Goal: Information Seeking & Learning: Understand process/instructions

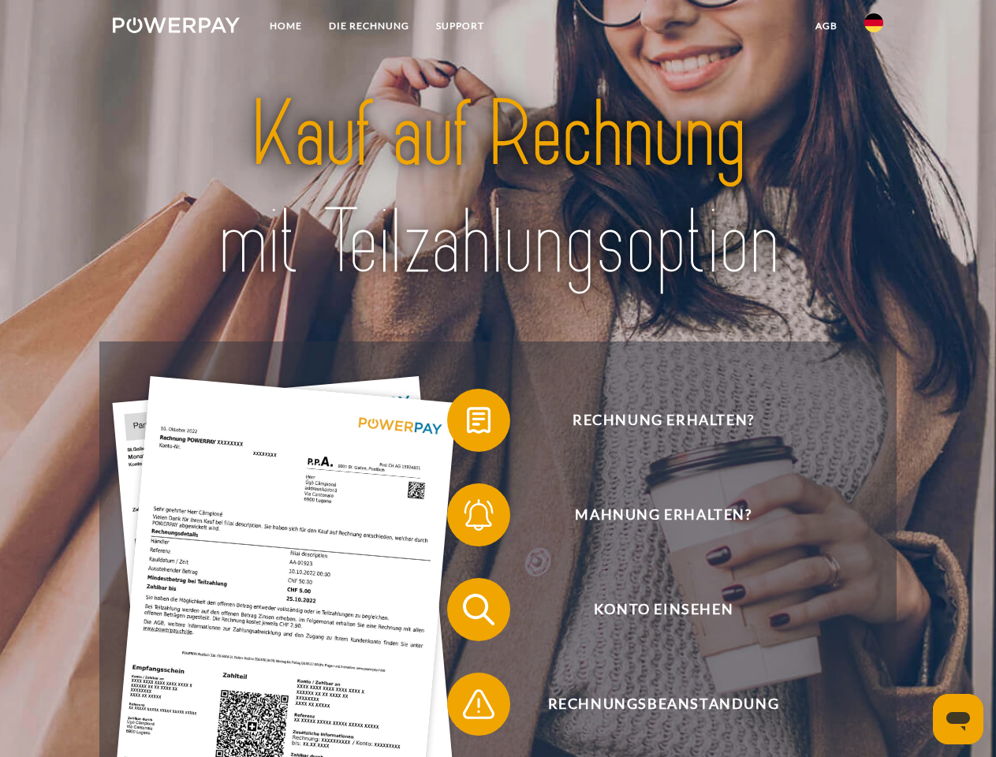
click at [176, 28] on img at bounding box center [176, 25] width 127 height 16
click at [874, 28] on img at bounding box center [873, 22] width 19 height 19
click at [826, 26] on link "agb" at bounding box center [826, 26] width 49 height 28
click at [467, 423] on span at bounding box center [455, 420] width 79 height 79
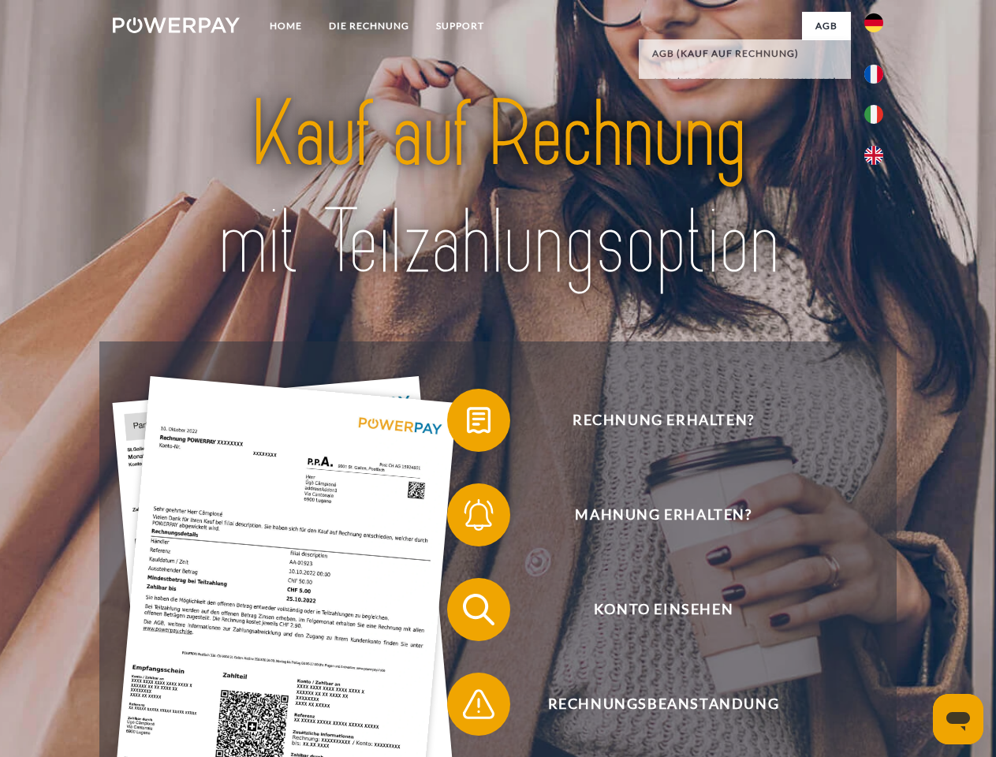
click at [467, 518] on span at bounding box center [455, 514] width 79 height 79
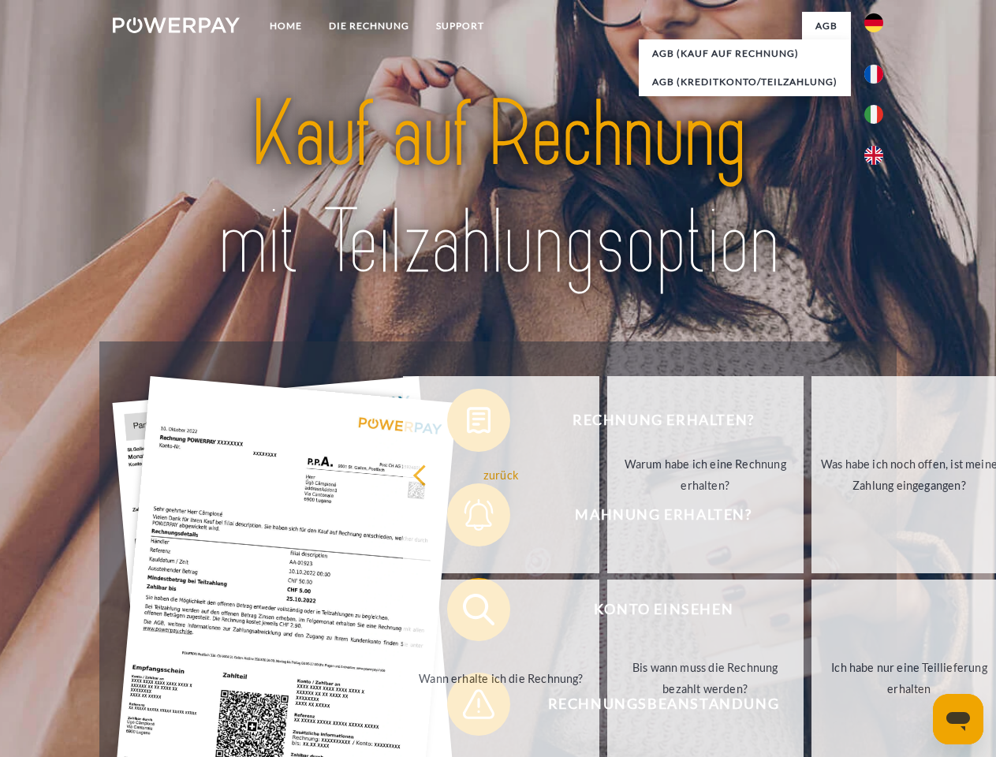
click at [607, 613] on link "Bis wann muss die Rechnung bezahlt werden?" at bounding box center [705, 678] width 196 height 197
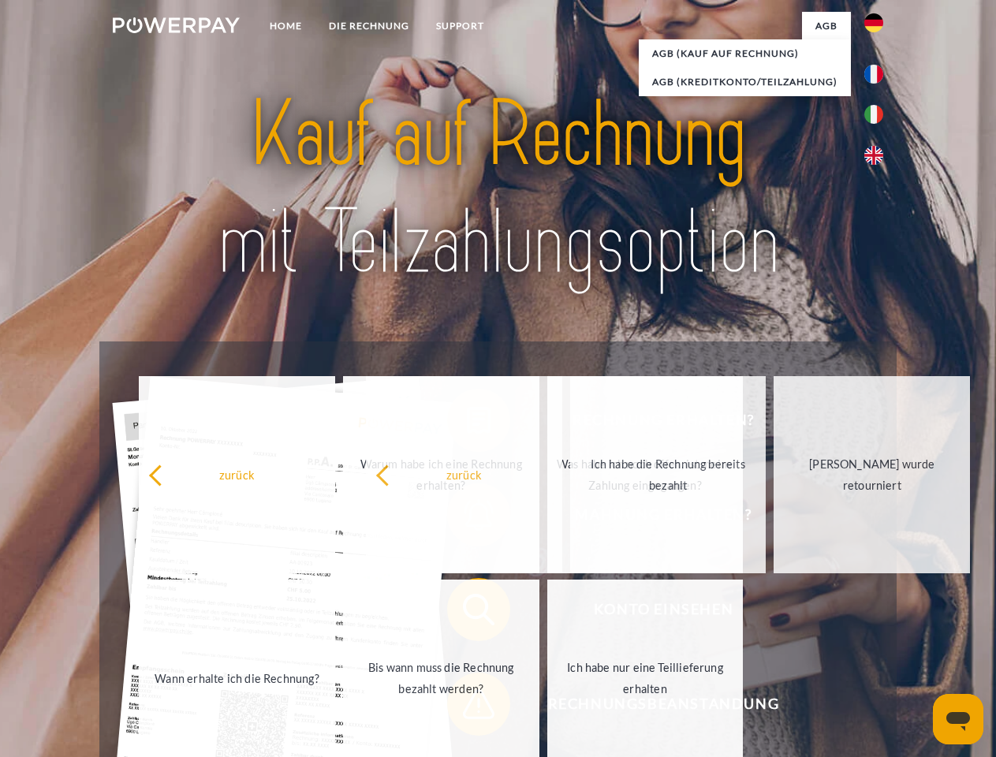
click at [467, 707] on span at bounding box center [455, 704] width 79 height 79
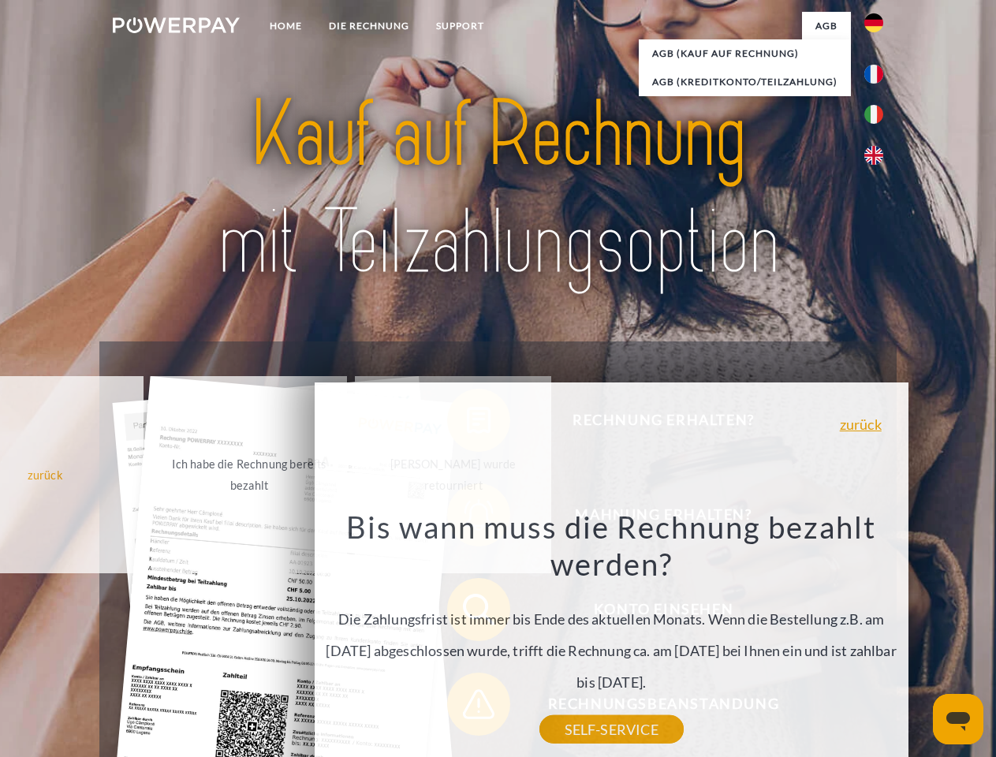
click at [958, 719] on icon "Messaging-Fenster öffnen" at bounding box center [958, 721] width 24 height 19
